Goal: Navigation & Orientation: Find specific page/section

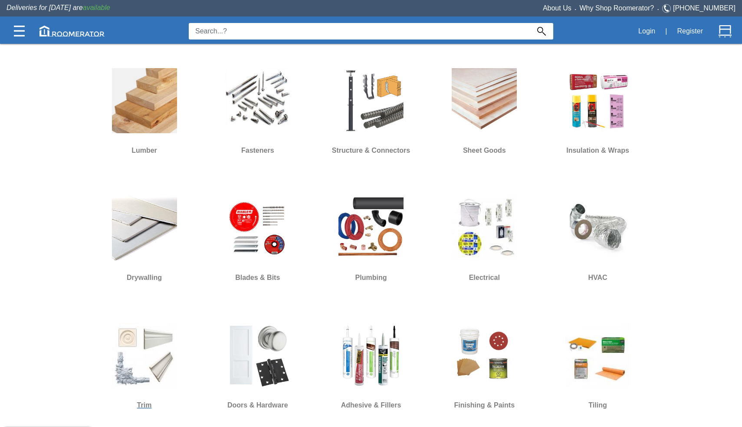
scroll to position [273, 0]
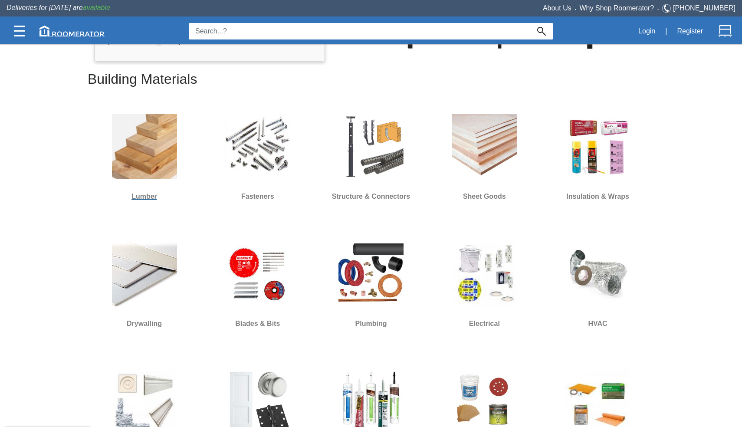
click at [162, 154] on img at bounding box center [144, 146] width 65 height 65
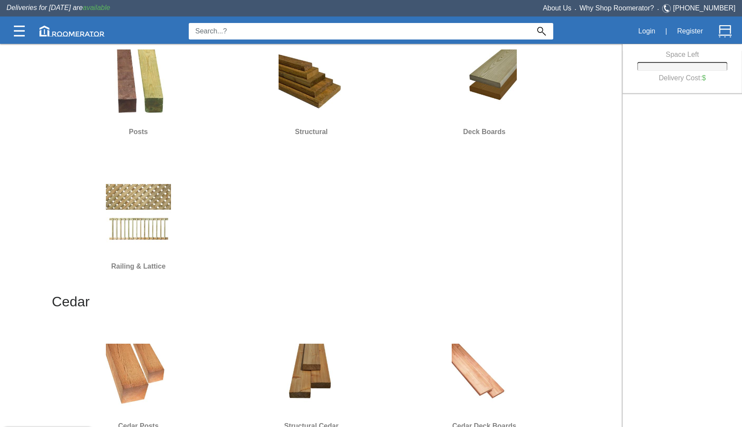
scroll to position [201, 0]
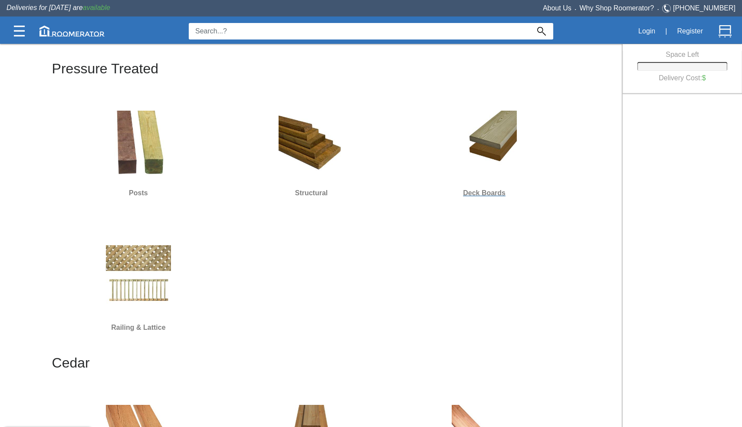
click at [485, 170] on div at bounding box center [484, 143] width 166 height 78
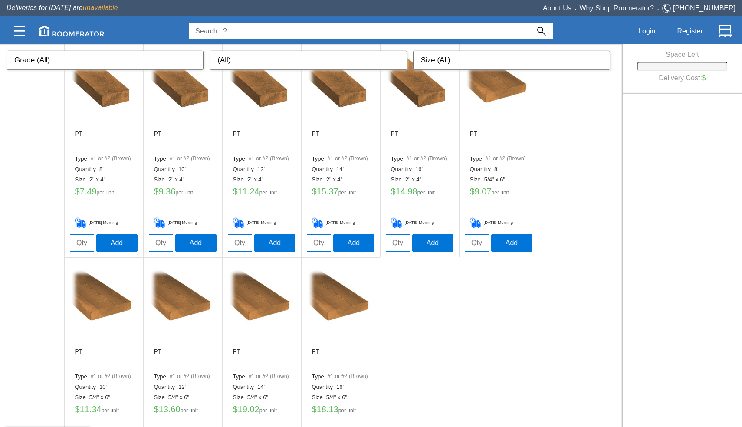
scroll to position [11, 0]
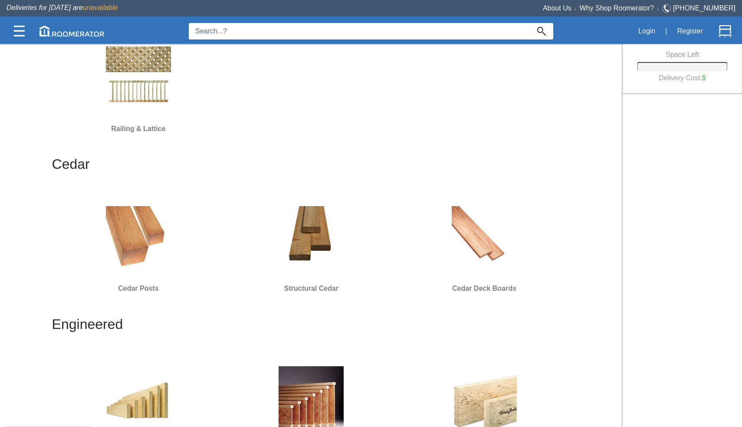
scroll to position [488, 0]
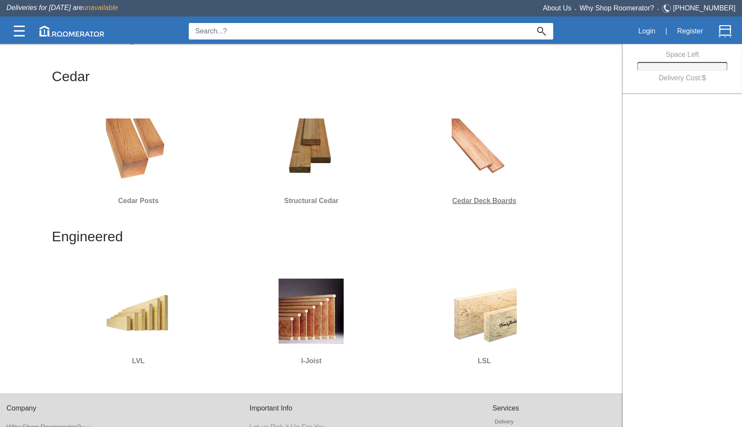
click at [467, 160] on img at bounding box center [484, 150] width 65 height 65
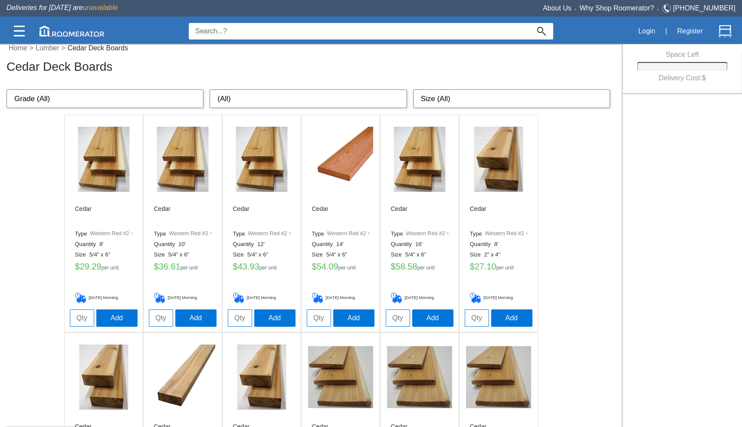
scroll to position [12, 0]
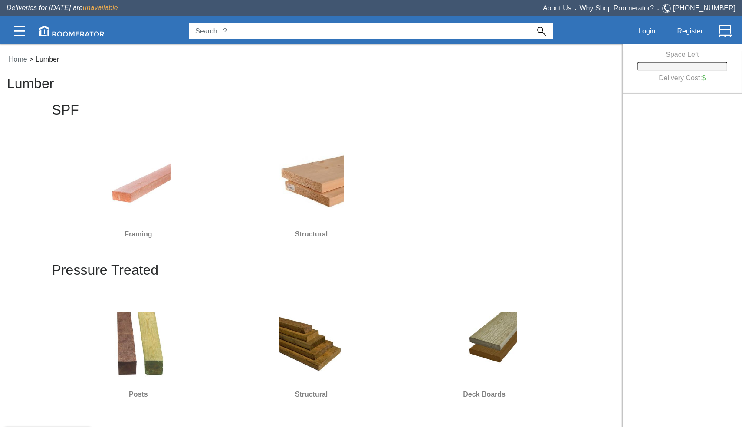
click at [329, 189] on img at bounding box center [311, 184] width 65 height 65
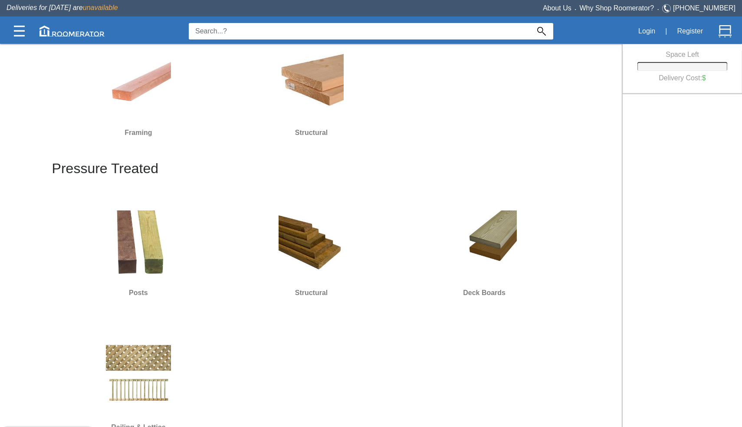
scroll to position [111, 0]
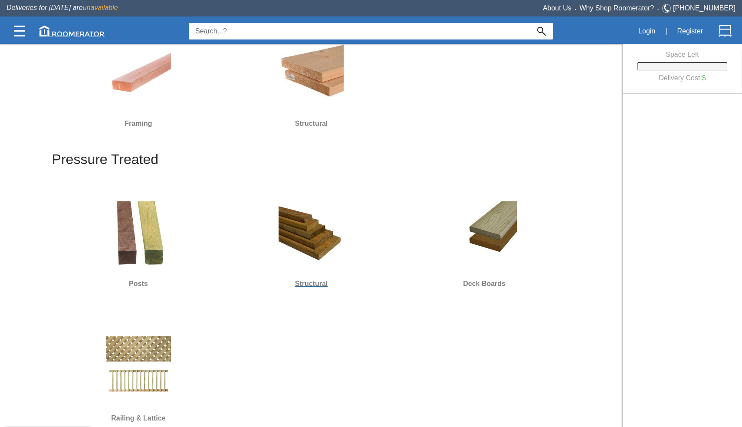
click at [303, 223] on img at bounding box center [311, 233] width 65 height 65
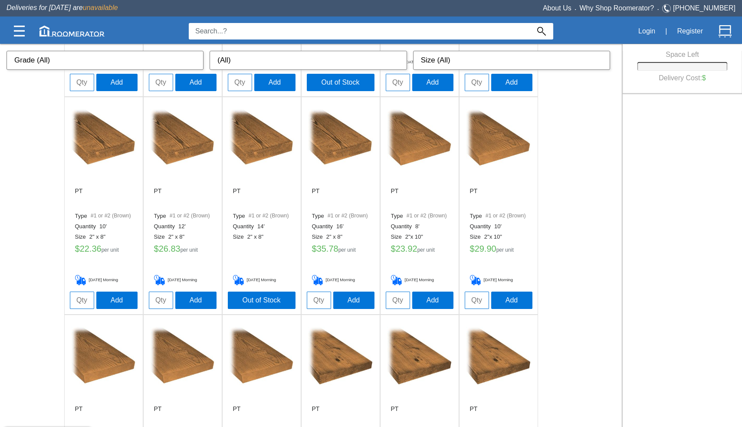
scroll to position [207, 0]
